Goal: Task Accomplishment & Management: Complete application form

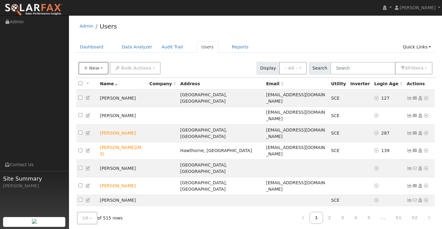
click at [103, 69] on button "New" at bounding box center [93, 68] width 30 height 13
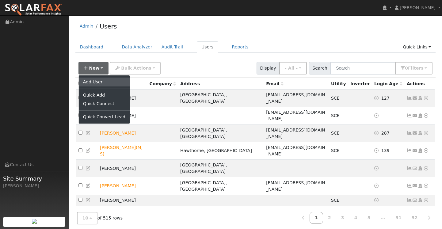
click at [103, 80] on link "Add User" at bounding box center [104, 82] width 51 height 9
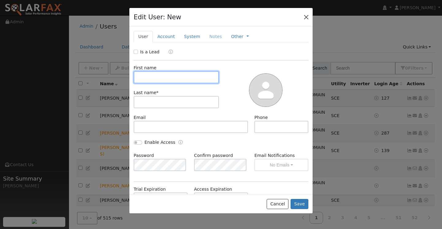
click at [308, 17] on button "button" at bounding box center [306, 17] width 9 height 9
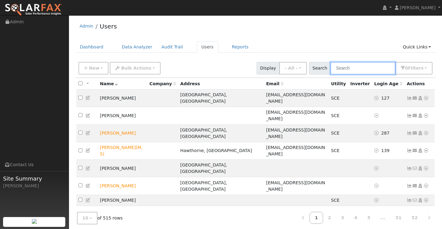
click at [353, 70] on input "text" at bounding box center [363, 68] width 65 height 13
paste input "[EMAIL_ADDRESS][DOMAIN_NAME]"
type input "[EMAIL_ADDRESS][DOMAIN_NAME]"
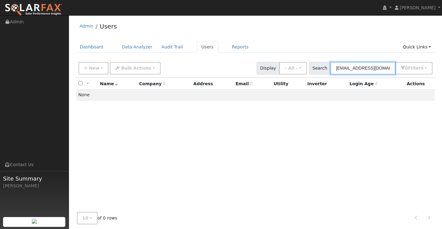
click at [360, 68] on input "[EMAIL_ADDRESS][DOMAIN_NAME]" at bounding box center [363, 68] width 65 height 13
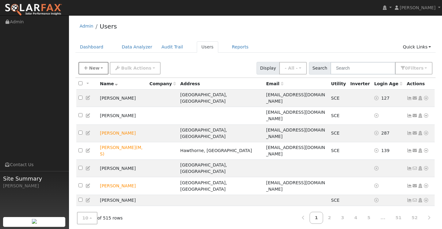
click at [96, 68] on span "New" at bounding box center [94, 68] width 10 height 5
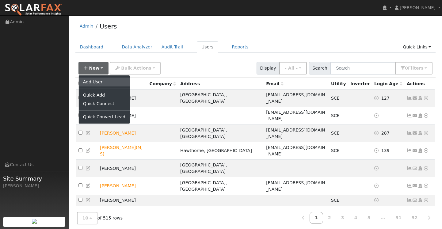
click at [102, 78] on link "Add User" at bounding box center [104, 82] width 51 height 9
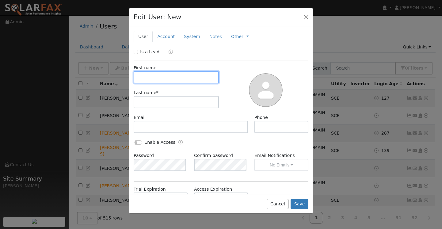
click at [183, 74] on input "text" at bounding box center [176, 77] width 85 height 12
type input "[PERSON_NAME]"
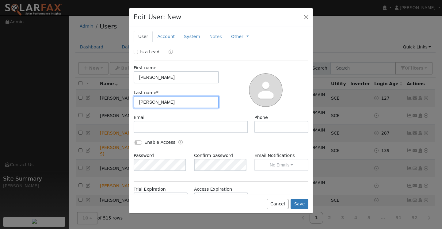
type input "[PERSON_NAME]"
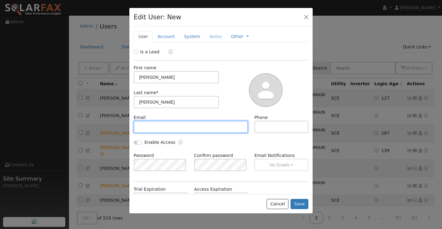
paste input "[EMAIL_ADDRESS][DOMAIN_NAME]"
type input "[EMAIL_ADDRESS][DOMAIN_NAME]"
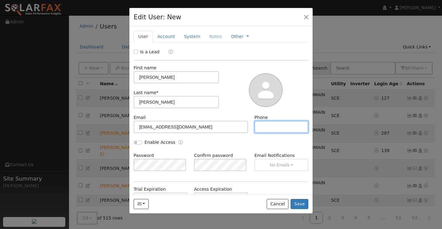
paste input "[PHONE_NUMBER]"
type input "[PHONE_NUMBER]"
click at [247, 136] on div "Email [EMAIL_ADDRESS][DOMAIN_NAME] Phone [PHONE_NUMBER]" at bounding box center [221, 126] width 181 height 25
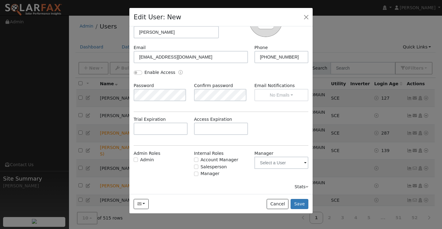
scroll to position [11, 0]
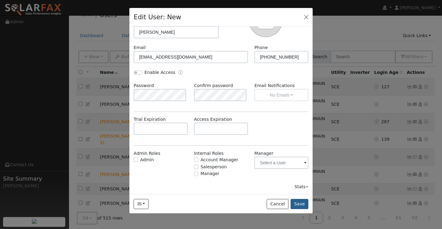
click at [304, 207] on button "Save" at bounding box center [300, 204] width 18 height 10
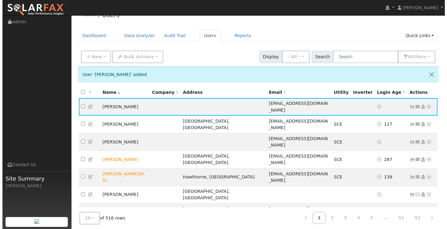
scroll to position [0, 0]
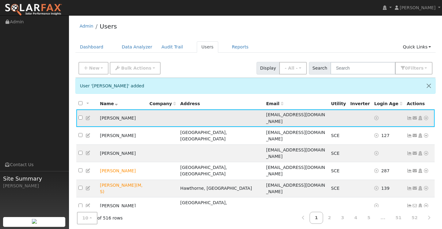
click at [411, 116] on icon at bounding box center [410, 118] width 6 height 4
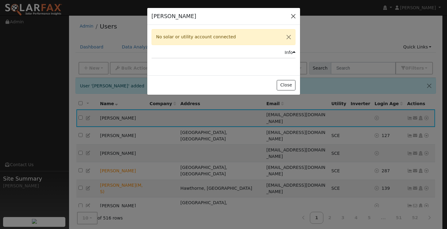
click at [294, 17] on button "button" at bounding box center [293, 16] width 9 height 9
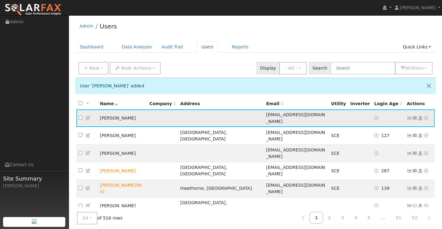
click at [427, 116] on icon at bounding box center [426, 118] width 6 height 4
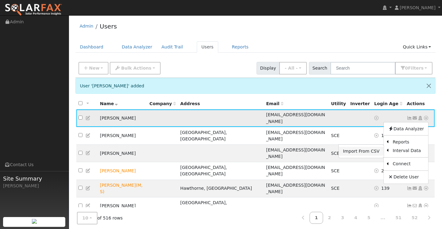
click at [370, 147] on link "Import From CSV" at bounding box center [361, 151] width 45 height 9
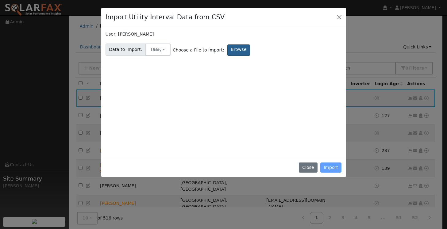
click at [236, 50] on label "Browse" at bounding box center [238, 49] width 23 height 11
click at [0, 0] on input "Browse" at bounding box center [0, 0] width 0 height 0
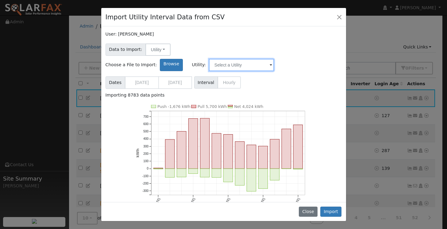
click at [274, 59] on input "text" at bounding box center [241, 65] width 65 height 12
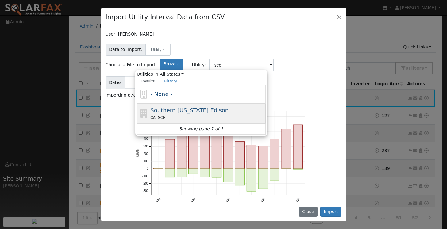
drag, startPoint x: 311, startPoint y: 54, endPoint x: 250, endPoint y: 100, distance: 76.8
click at [250, 114] on div "CA - SCE" at bounding box center [207, 117] width 114 height 6
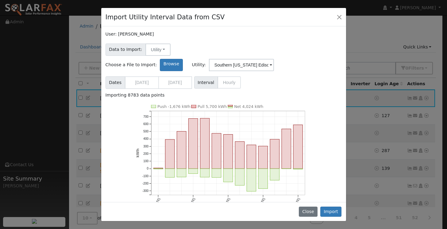
click at [309, 92] on div "Importing 8783 data points" at bounding box center [223, 95] width 236 height 6
click at [274, 59] on input "Southern [US_STATE] Edison" at bounding box center [241, 65] width 65 height 12
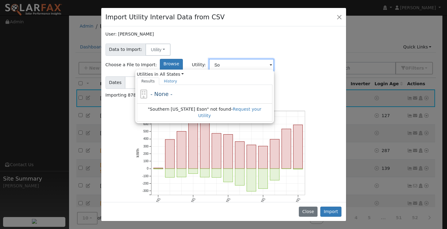
type input "S"
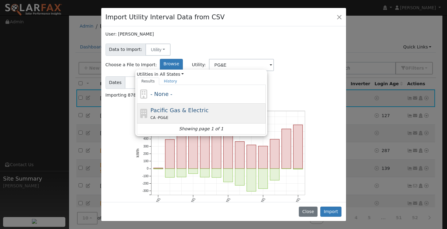
click at [264, 114] on div "CA - PG&E" at bounding box center [207, 117] width 114 height 6
type input "Pacific Gas & Electric"
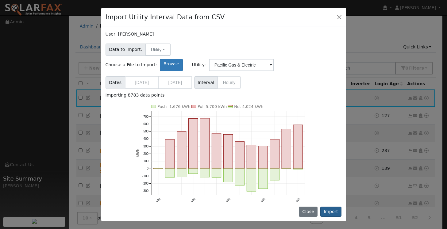
click at [335, 209] on button "Import" at bounding box center [330, 212] width 21 height 10
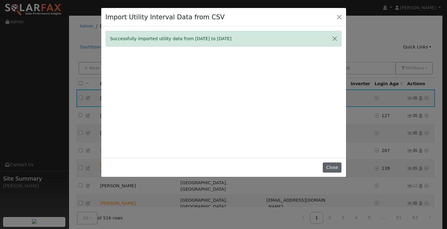
click at [331, 173] on button "Close" at bounding box center [332, 168] width 19 height 10
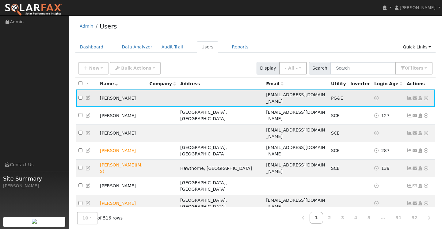
click at [408, 96] on icon at bounding box center [410, 98] width 6 height 4
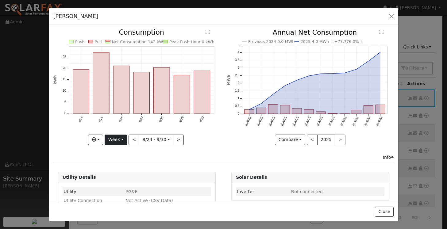
click at [119, 140] on button "Week" at bounding box center [116, 140] width 22 height 10
click at [116, 175] on link "Year" at bounding box center [126, 178] width 43 height 9
type input "[DATE]"
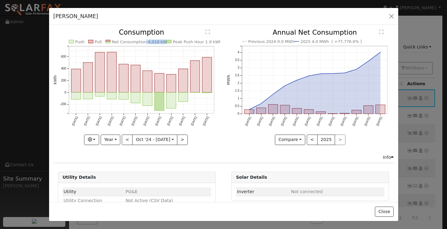
drag, startPoint x: 140, startPoint y: 40, endPoint x: 159, endPoint y: 41, distance: 18.4
click at [159, 41] on text "Net Consumption 4,018 kWh" at bounding box center [141, 42] width 58 height 5
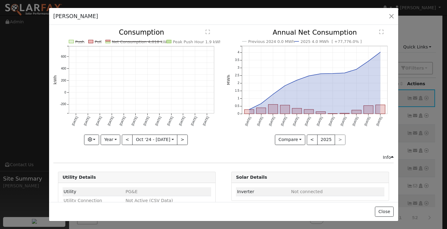
click at [147, 39] on icon "Push Pull Net Consumption 4,018 kWh Peak Push Hour 1.9 kWh [DATE] Nov '[DATE] J…" at bounding box center [136, 85] width 167 height 112
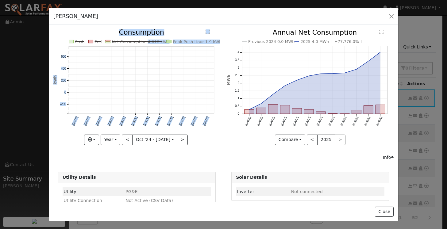
drag, startPoint x: 142, startPoint y: 41, endPoint x: 161, endPoint y: 41, distance: 19.0
click at [161, 41] on icon "Push Pull Net Consumption 4,018 kWh Peak Push Hour 1.9 kWh [DATE] Nov '[DATE] J…" at bounding box center [136, 85] width 167 height 112
click at [161, 42] on icon "Push Pull Net Consumption 4,018 kWh Peak Push Hour 1.9 kWh [DATE] Nov '[DATE] J…" at bounding box center [136, 85] width 167 height 112
drag, startPoint x: 161, startPoint y: 42, endPoint x: 147, endPoint y: 43, distance: 14.4
click at [147, 43] on icon "Push Pull Net Consumption 4,018 kWh Peak Push Hour 1.9 kWh [DATE] Nov '[DATE] J…" at bounding box center [136, 85] width 167 height 112
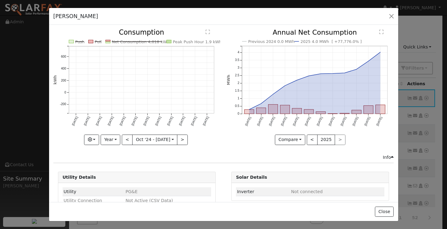
click at [151, 40] on text "Net Consumption 4,018 kWh" at bounding box center [141, 42] width 58 height 5
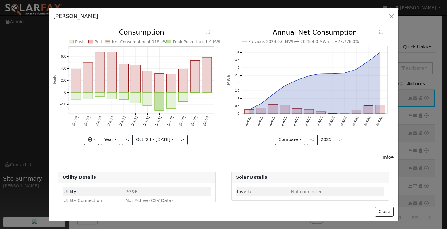
copy text "4,018 kWh"
drag, startPoint x: 141, startPoint y: 42, endPoint x: 160, endPoint y: 42, distance: 18.7
click at [160, 42] on text "Net Consumption 4,018 kWh" at bounding box center [141, 42] width 58 height 5
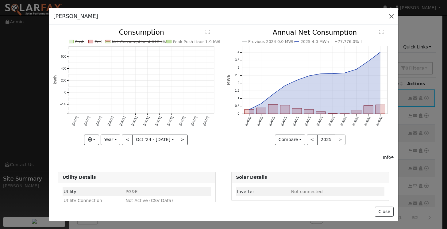
click at [392, 17] on button "button" at bounding box center [391, 16] width 9 height 9
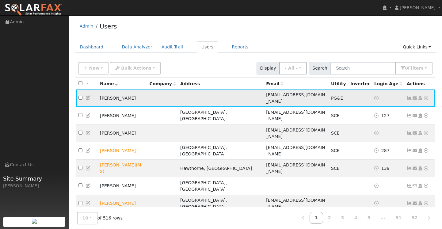
click at [410, 96] on icon at bounding box center [410, 98] width 6 height 4
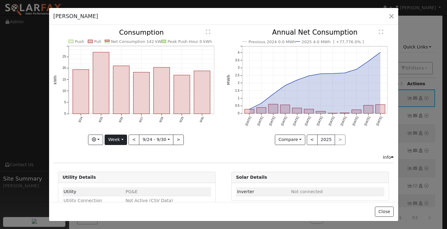
click at [118, 141] on button "Week" at bounding box center [116, 140] width 22 height 10
click at [114, 176] on link "Year" at bounding box center [126, 178] width 43 height 9
type input "[DATE]"
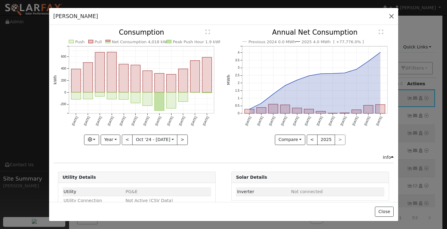
click at [387, 17] on button "button" at bounding box center [391, 16] width 9 height 9
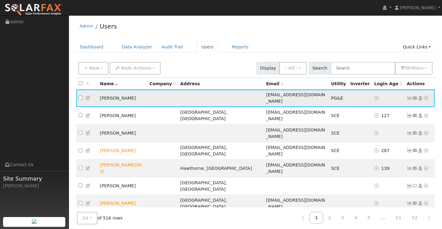
click at [410, 96] on icon at bounding box center [410, 98] width 6 height 4
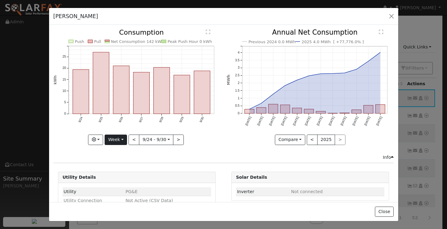
click at [124, 136] on button "Week" at bounding box center [116, 140] width 22 height 10
click at [113, 176] on link "Year" at bounding box center [126, 178] width 43 height 9
type input "[DATE]"
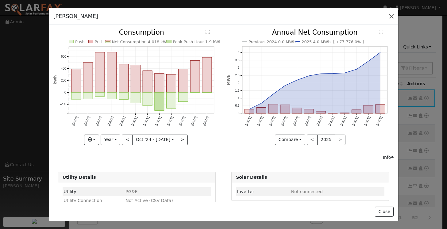
click at [393, 17] on button "button" at bounding box center [391, 16] width 9 height 9
